Goal: Information Seeking & Learning: Learn about a topic

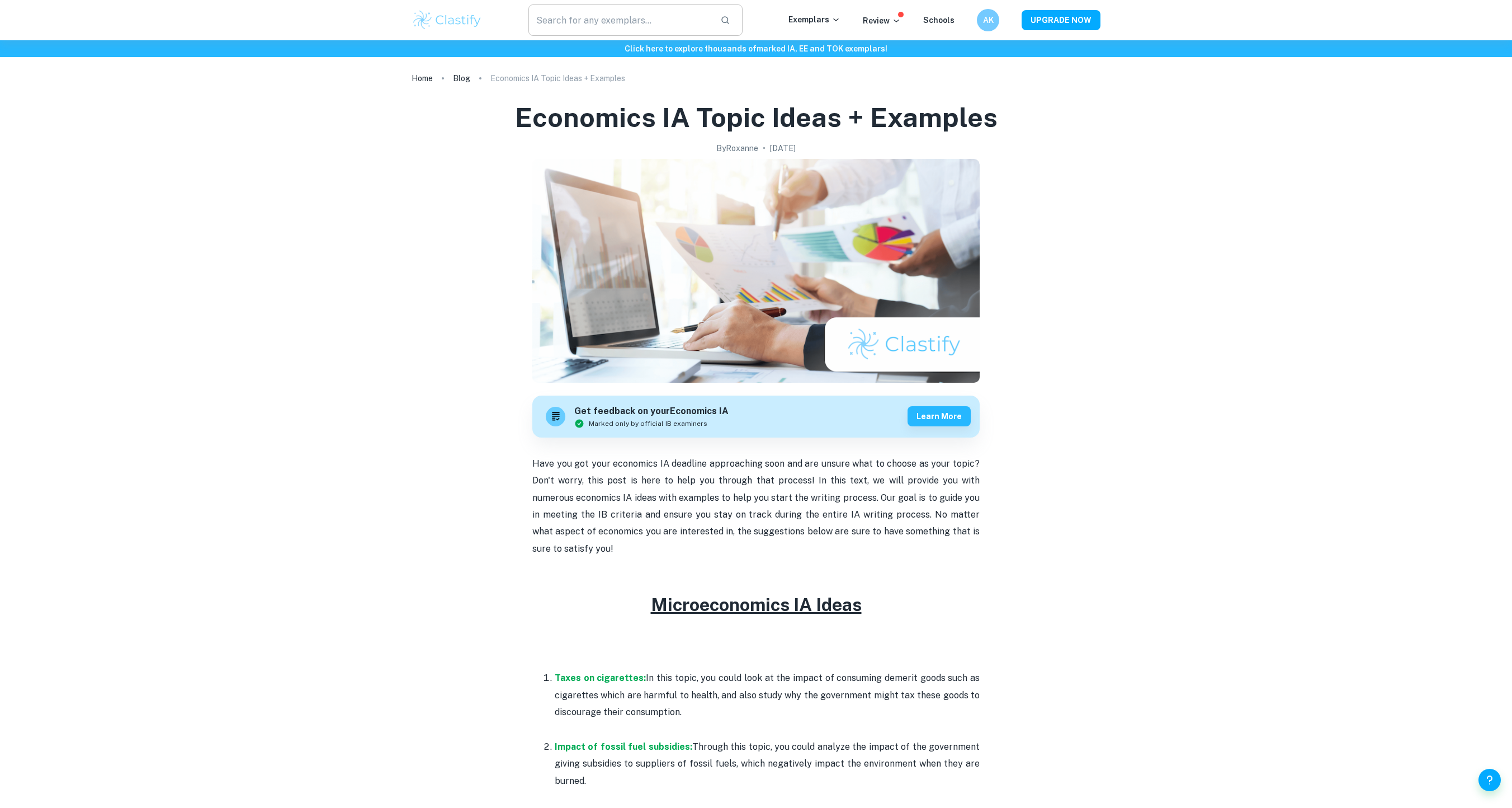
click at [628, 19] on input "text" at bounding box center [620, 20] width 183 height 31
type input "macroeconomics"
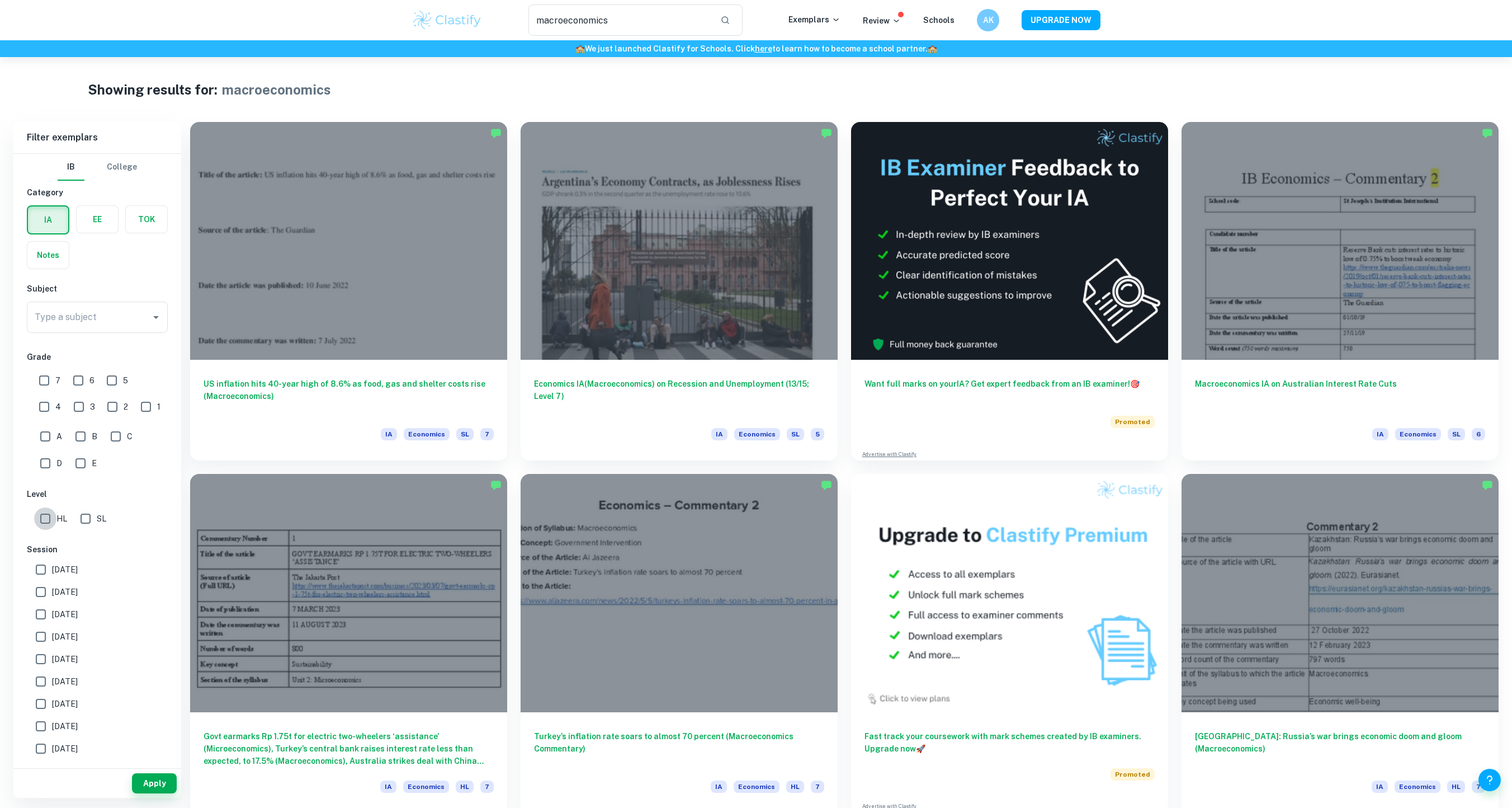
click at [50, 516] on input "HL" at bounding box center [45, 519] width 23 height 23
checkbox input "true"
click at [57, 380] on span "7" at bounding box center [58, 380] width 5 height 12
click at [56, 380] on input "7" at bounding box center [44, 381] width 23 height 23
checkbox input "true"
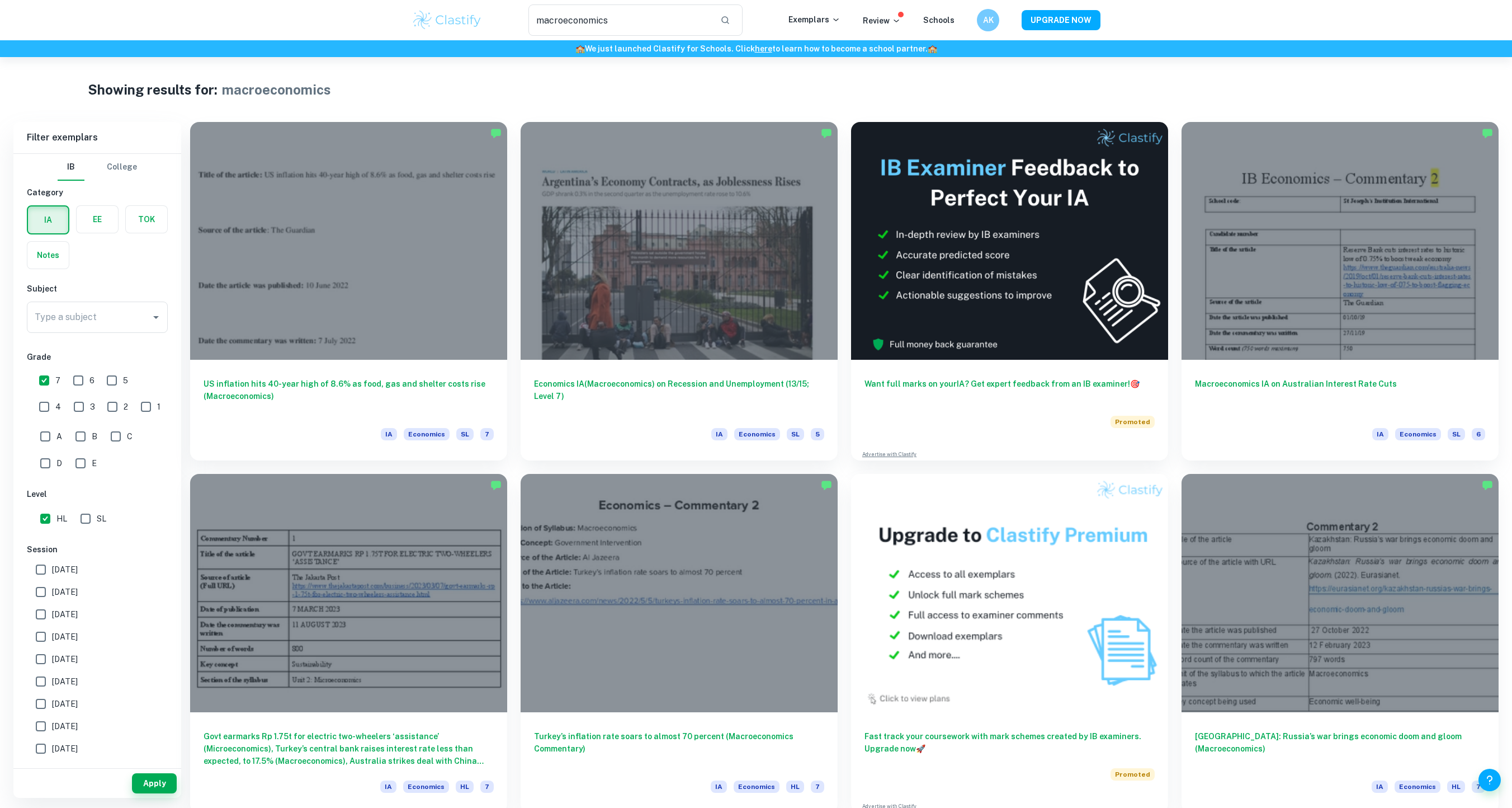
scroll to position [41, 0]
click at [77, 683] on span "[DATE]" at bounding box center [64, 684] width 26 height 12
click at [52, 683] on input "[DATE]" at bounding box center [41, 685] width 23 height 23
checkbox input "true"
click at [77, 657] on span "[DATE]" at bounding box center [64, 662] width 26 height 12
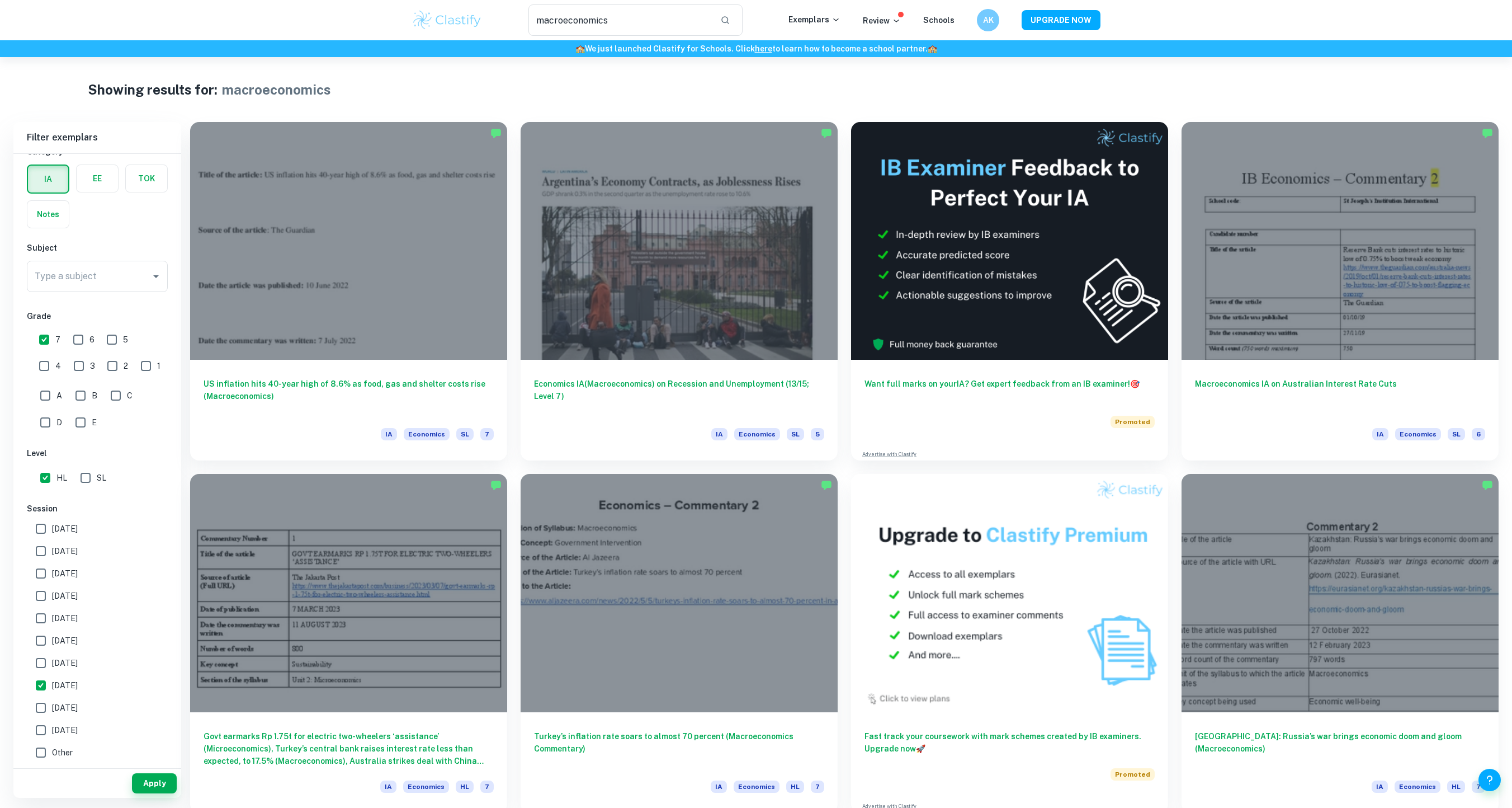
click at [52, 657] on input "[DATE]" at bounding box center [41, 662] width 23 height 23
checkbox input "true"
click at [71, 641] on span "[DATE]" at bounding box center [64, 640] width 26 height 12
click at [52, 641] on input "[DATE]" at bounding box center [41, 641] width 23 height 23
checkbox input "true"
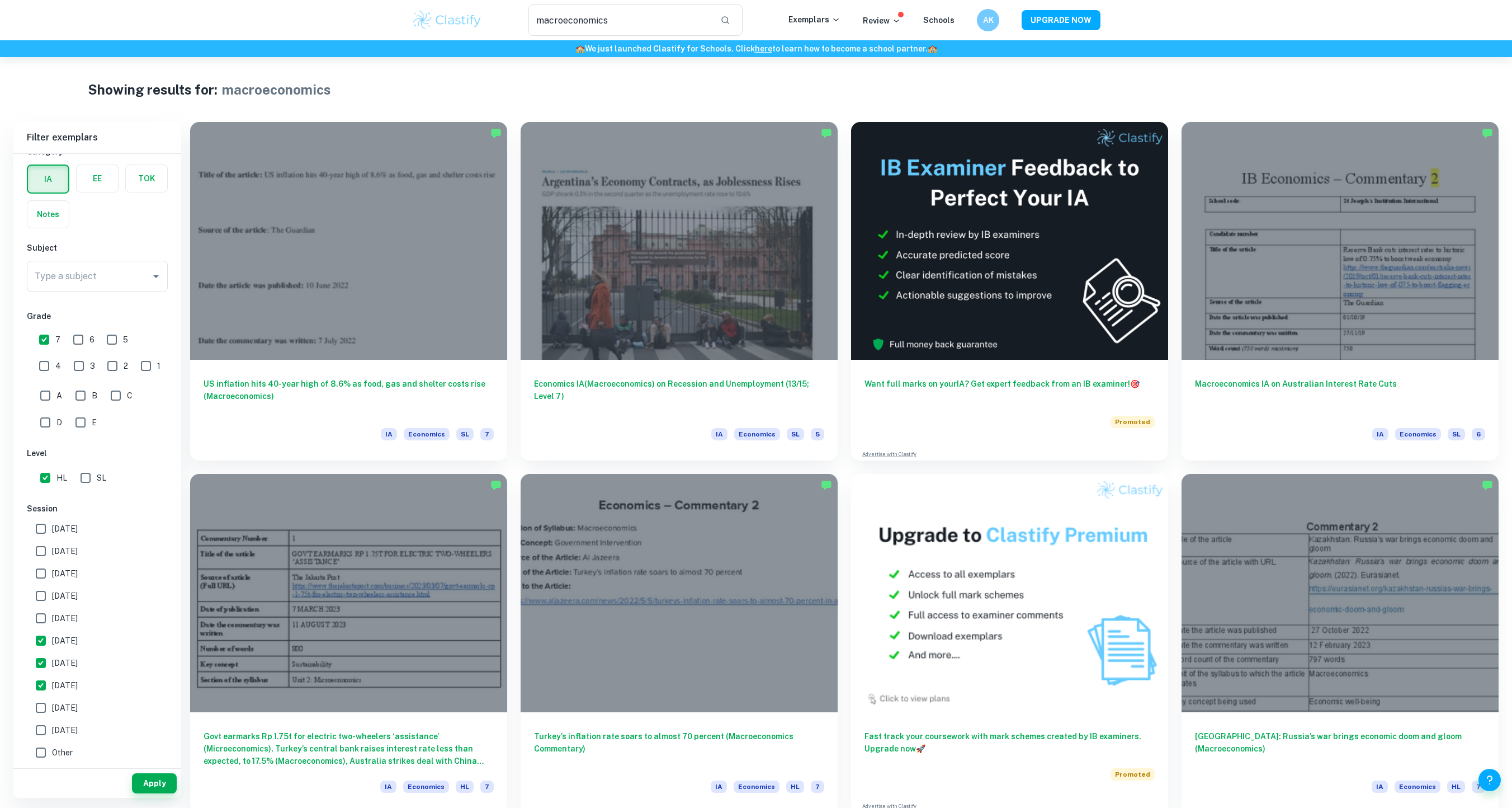
click at [94, 610] on label "[DATE]" at bounding box center [94, 618] width 129 height 23
click at [52, 610] on input "[DATE]" at bounding box center [41, 618] width 23 height 23
checkbox input "true"
click at [66, 593] on span "[DATE]" at bounding box center [64, 595] width 26 height 12
click at [52, 593] on input "[DATE]" at bounding box center [41, 595] width 23 height 23
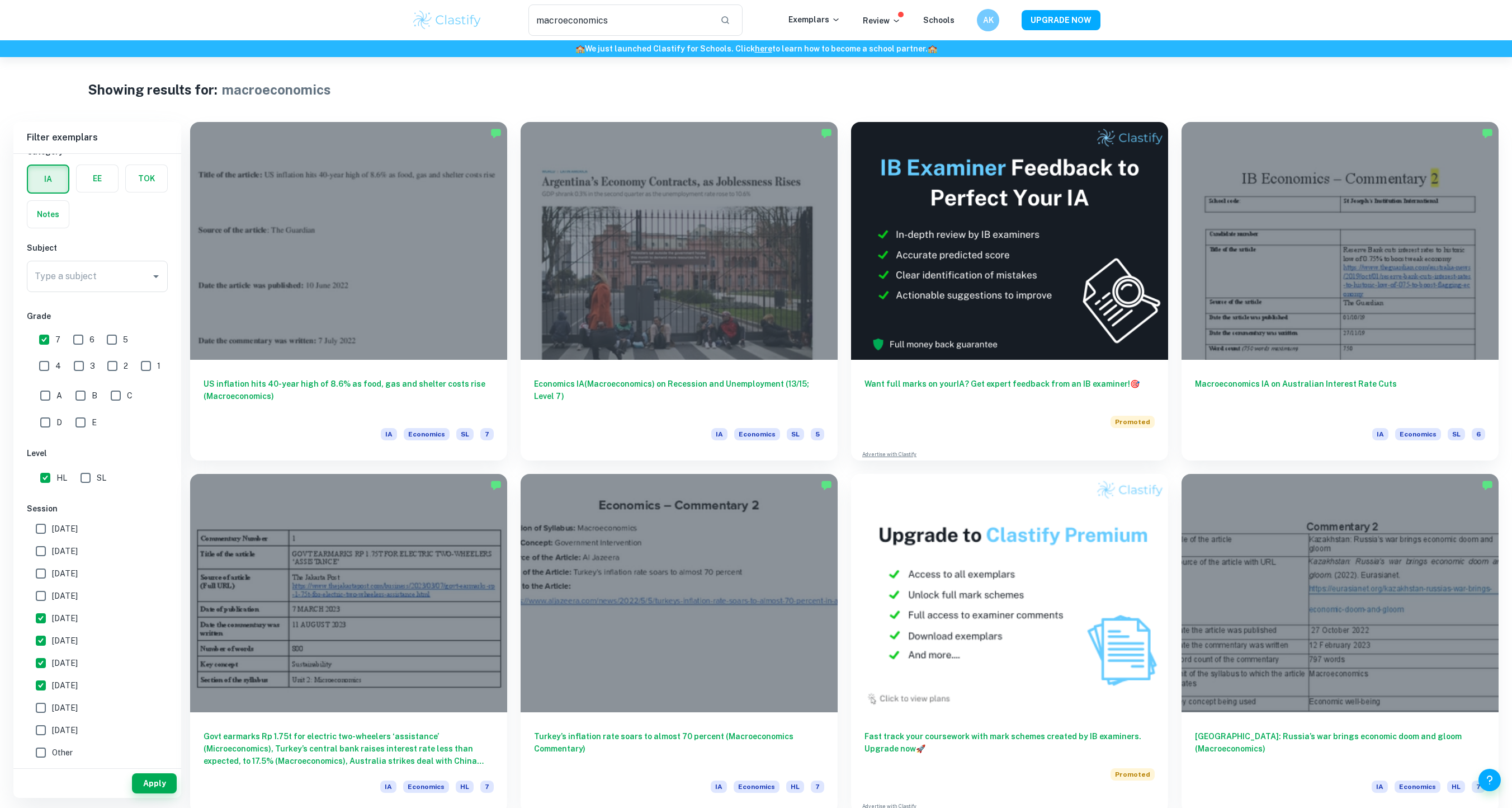
checkbox input "true"
click at [77, 571] on span "[DATE]" at bounding box center [64, 573] width 26 height 12
click at [52, 571] on input "[DATE]" at bounding box center [41, 574] width 23 height 23
checkbox input "true"
click at [62, 540] on label "[DATE]" at bounding box center [94, 551] width 129 height 23
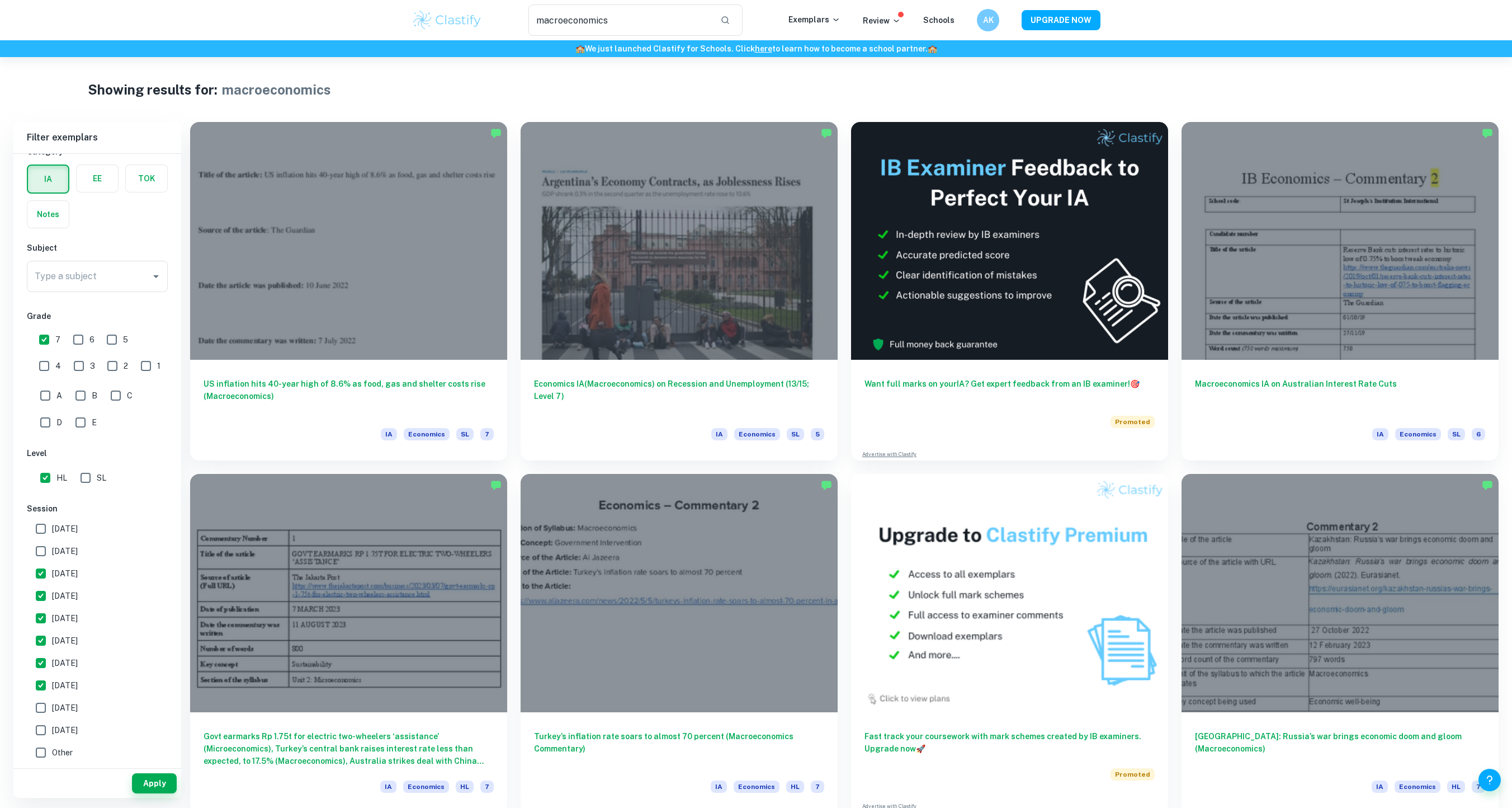
click at [52, 540] on input "[DATE]" at bounding box center [41, 551] width 23 height 23
checkbox input "true"
click at [69, 526] on span "[DATE]" at bounding box center [64, 528] width 26 height 12
click at [52, 526] on input "[DATE]" at bounding box center [41, 528] width 23 height 23
checkbox input "true"
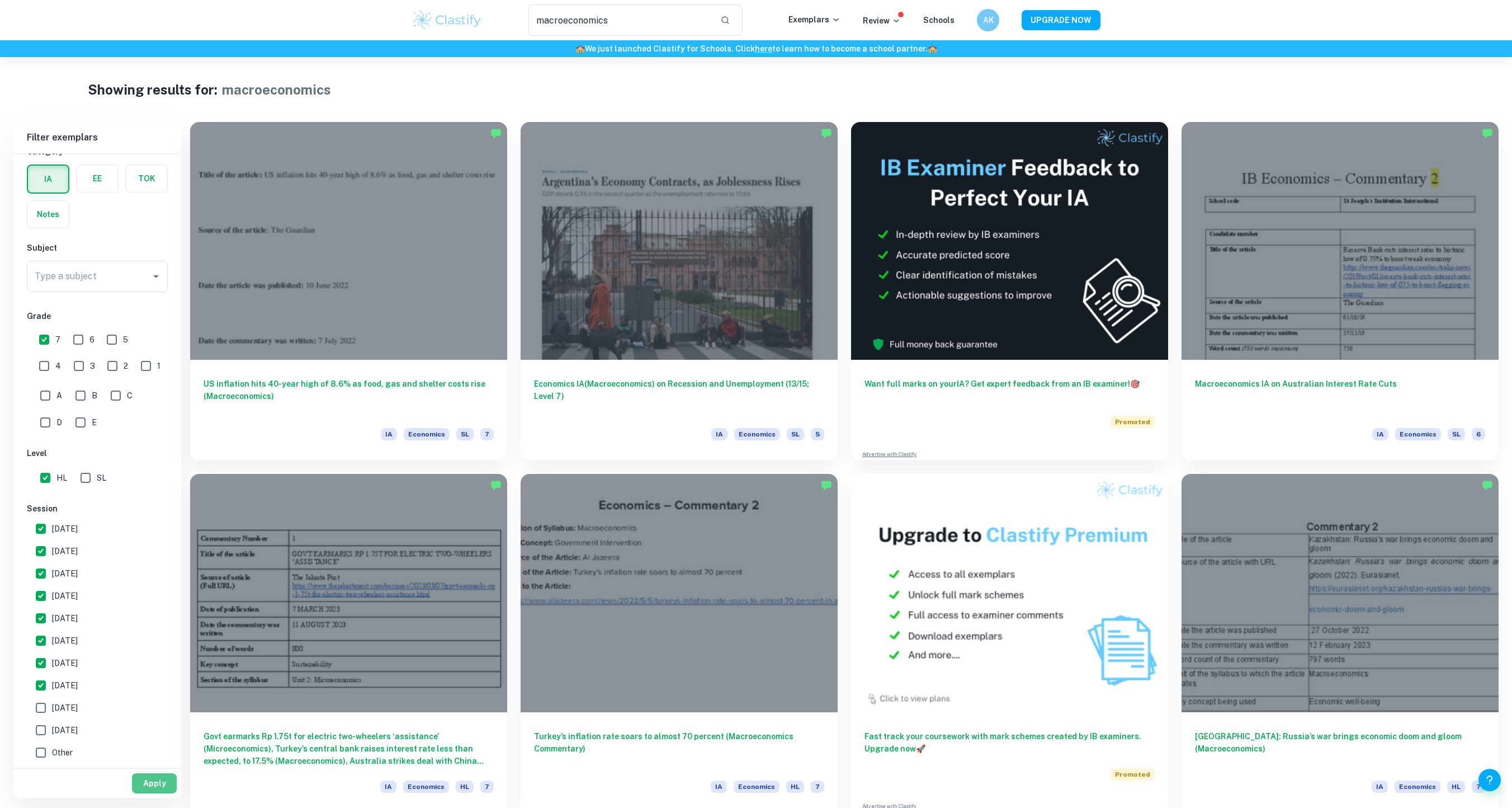
click at [146, 788] on button "Apply" at bounding box center [154, 782] width 44 height 20
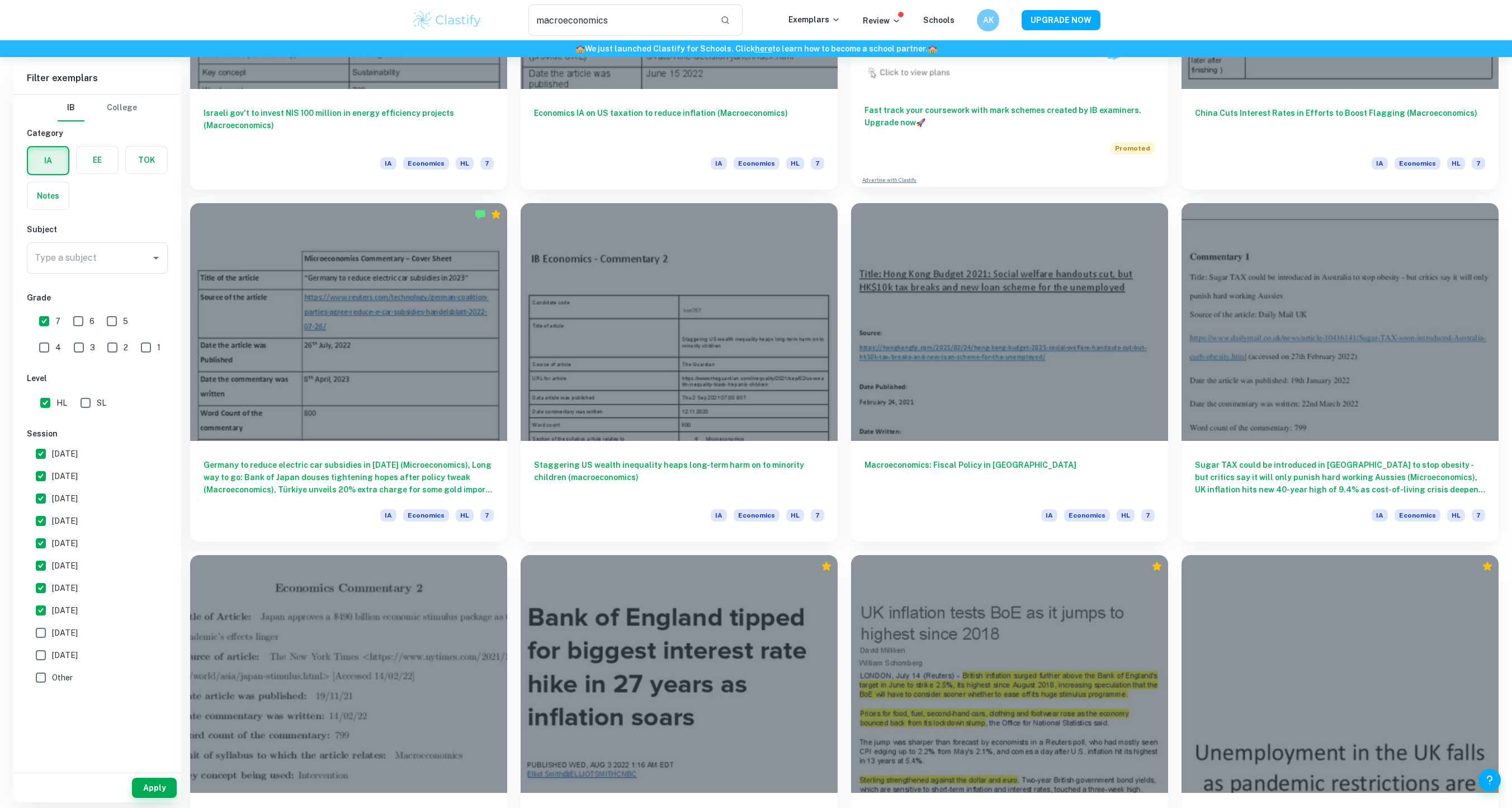
scroll to position [629, 0]
